Goal: Transaction & Acquisition: Purchase product/service

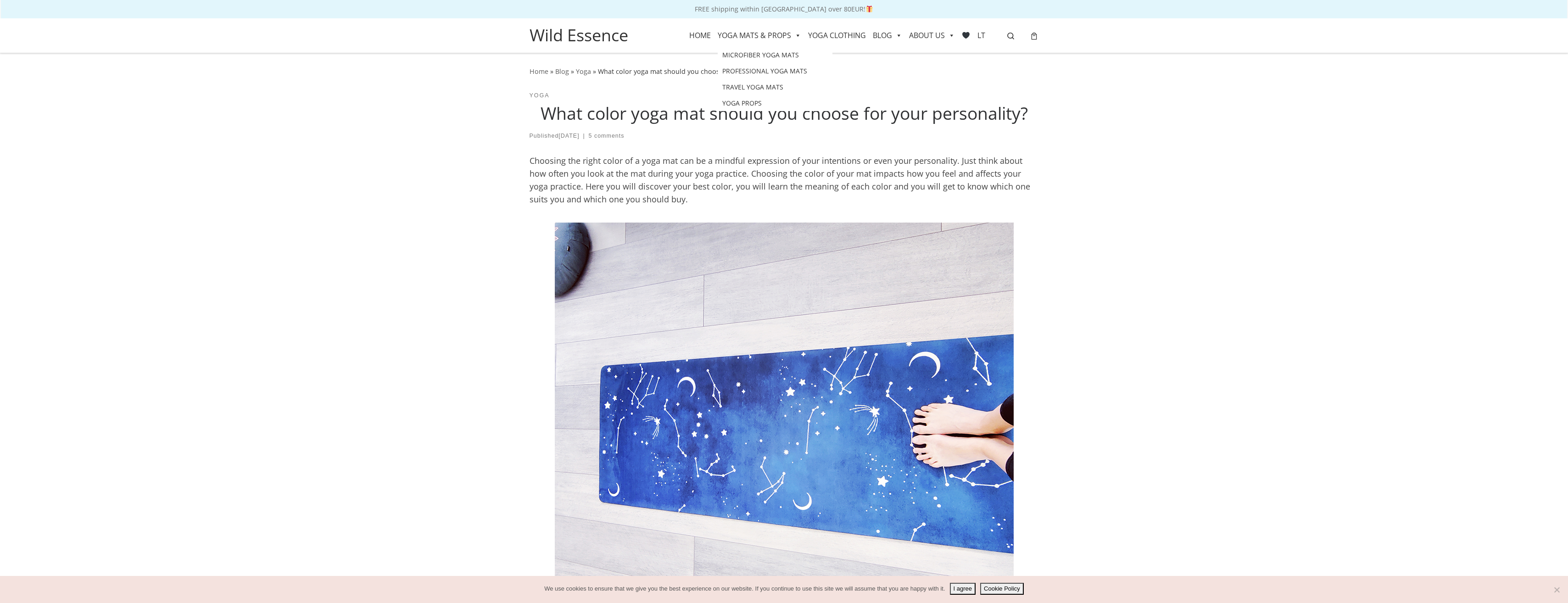
click at [767, 35] on link "YOGA MATS & PROPS" at bounding box center [759, 35] width 83 height 23
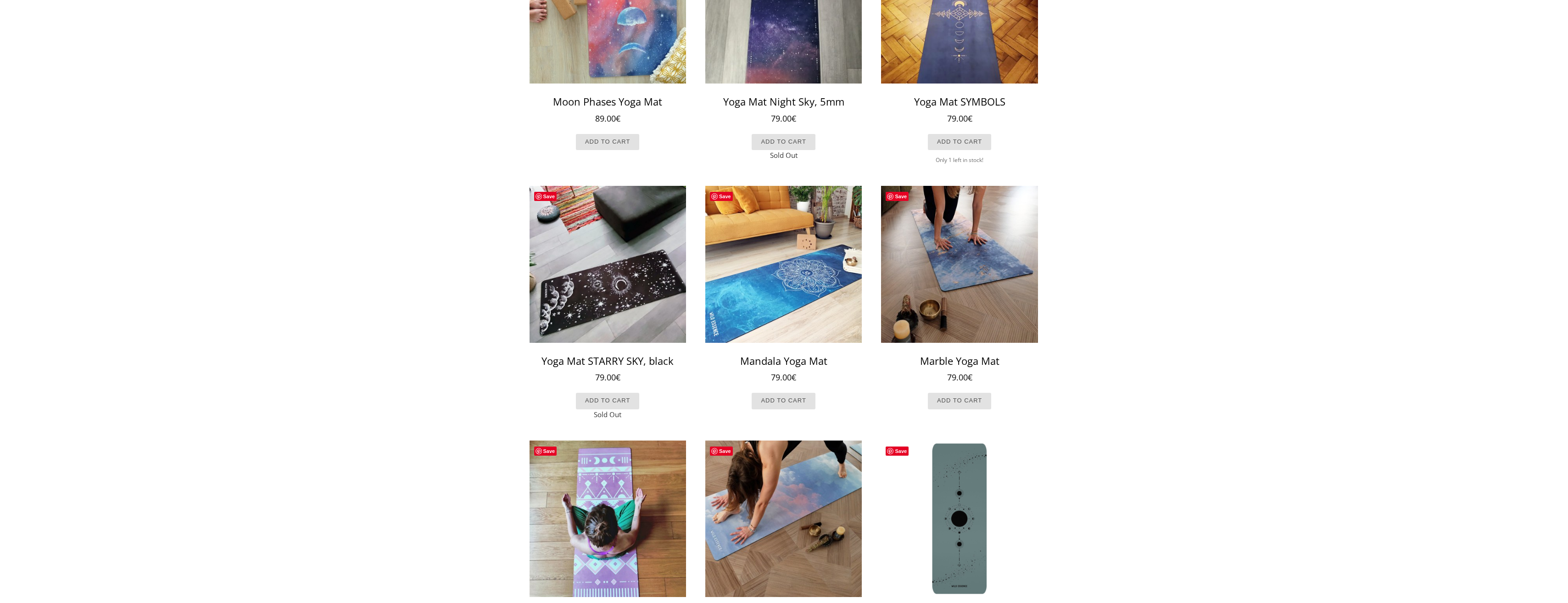
scroll to position [165, 0]
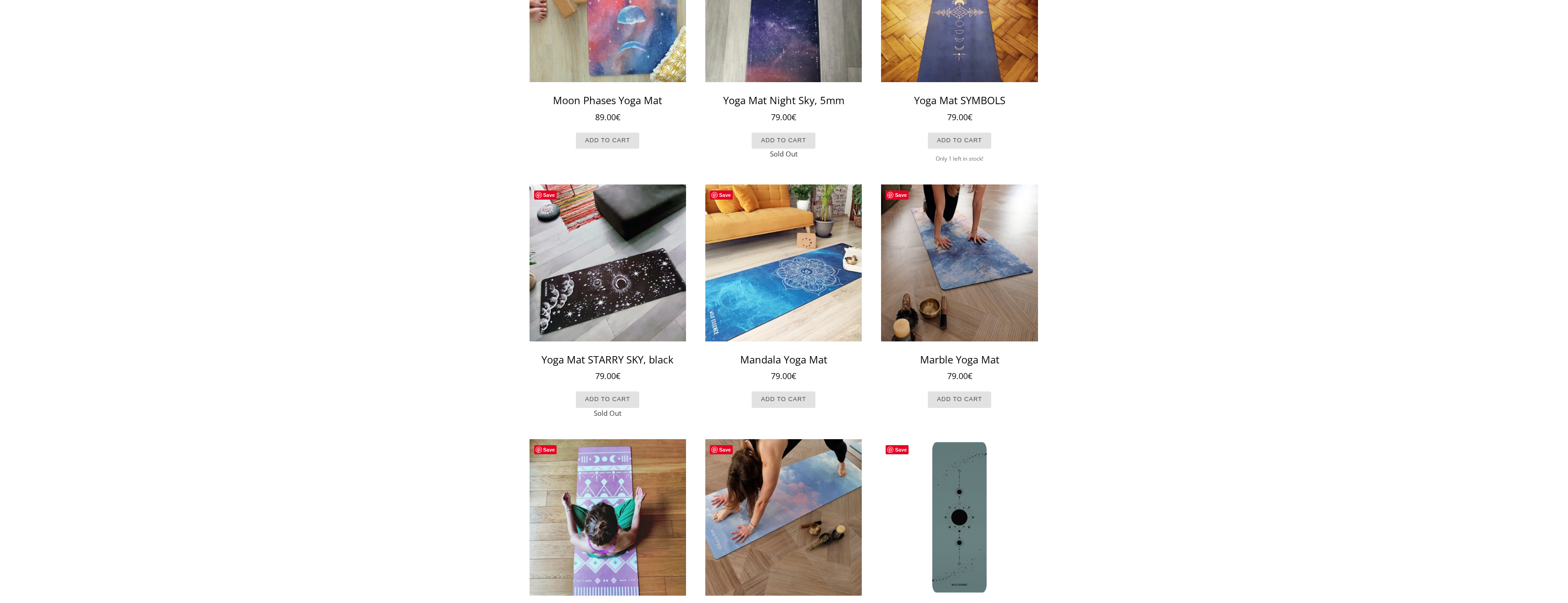
click at [976, 289] on img at bounding box center [959, 262] width 156 height 156
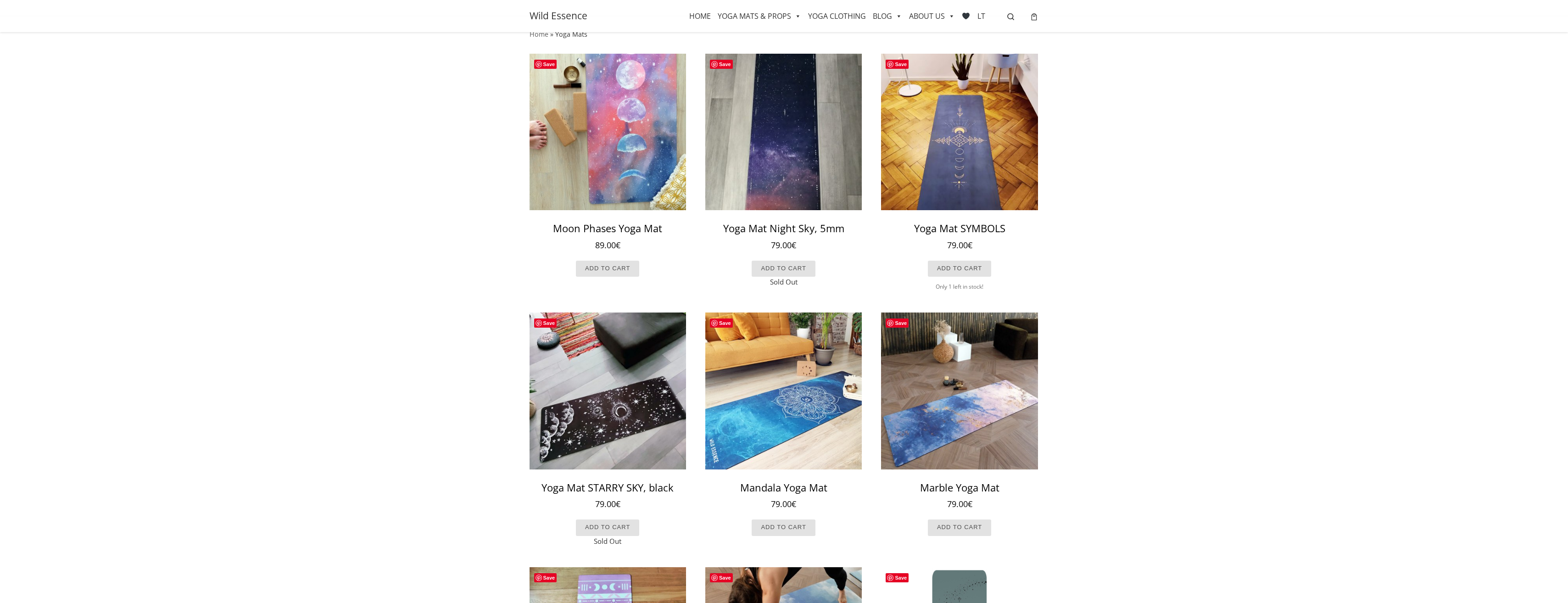
scroll to position [0, 0]
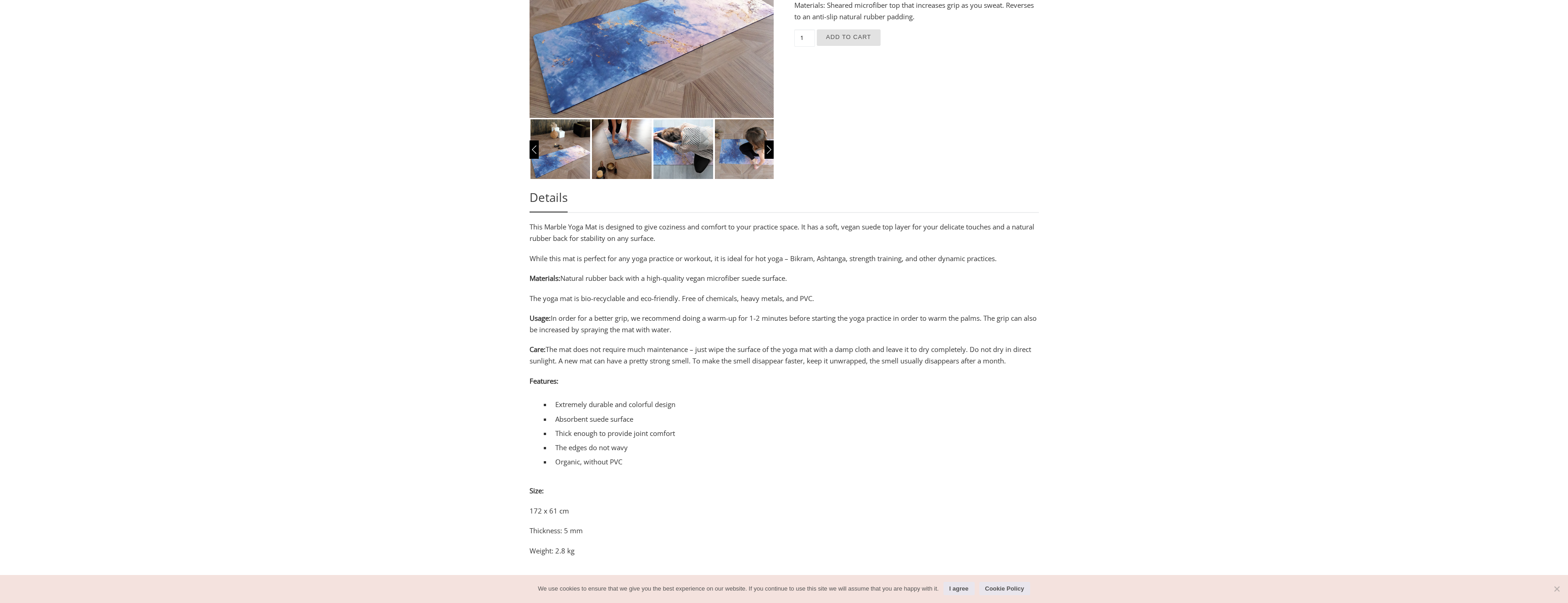
scroll to position [220, 0]
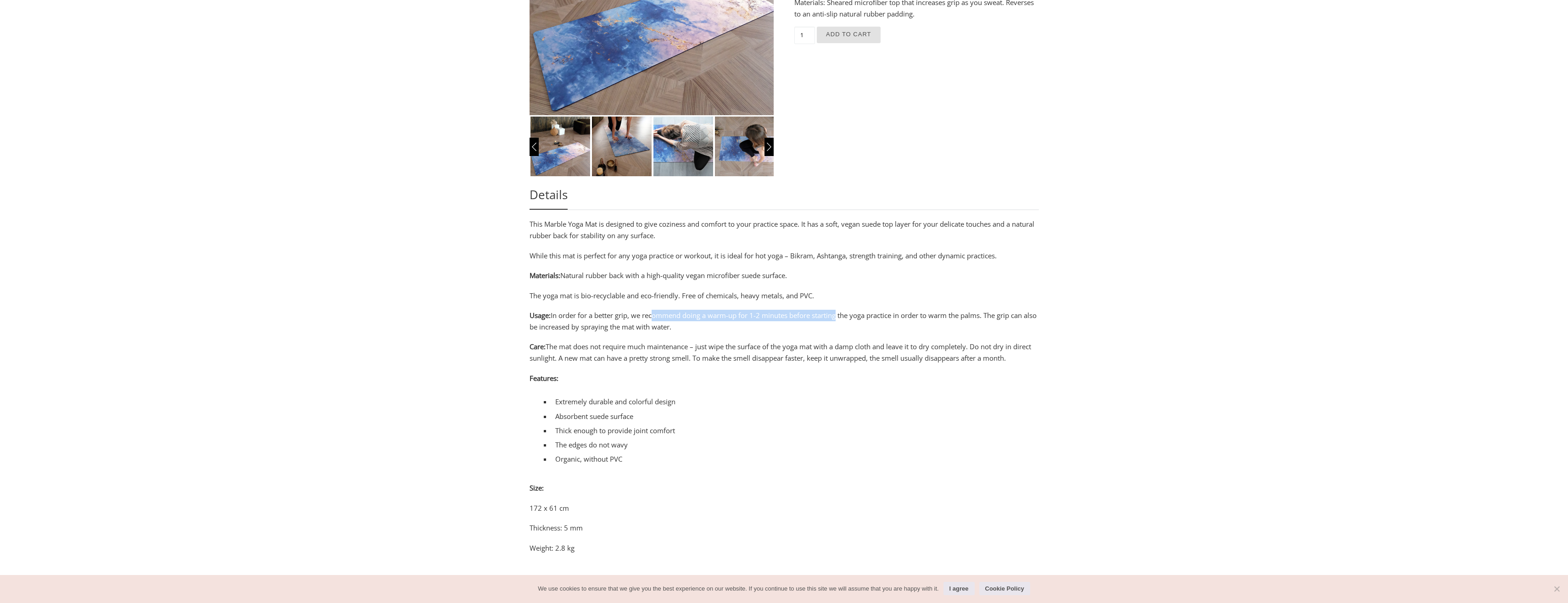
drag, startPoint x: 652, startPoint y: 315, endPoint x: 838, endPoint y: 315, distance: 186.0
click at [838, 315] on p "Usage: In order for a better grip, we recommend doing a warm-up for 1-2 minutes…" at bounding box center [784, 321] width 509 height 23
click at [870, 315] on p "Usage: In order for a better grip, we recommend doing a warm-up for 1-2 minutes…" at bounding box center [784, 321] width 509 height 23
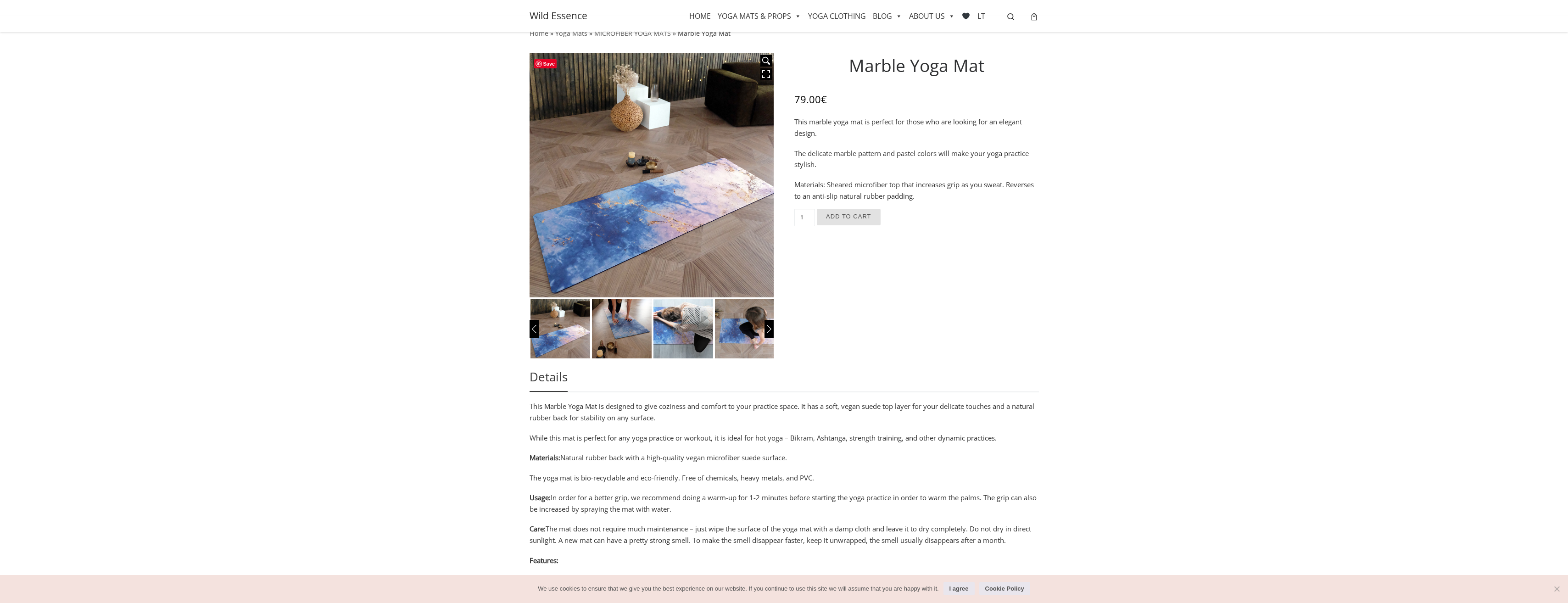
scroll to position [0, 0]
